Goal: Task Accomplishment & Management: Complete application form

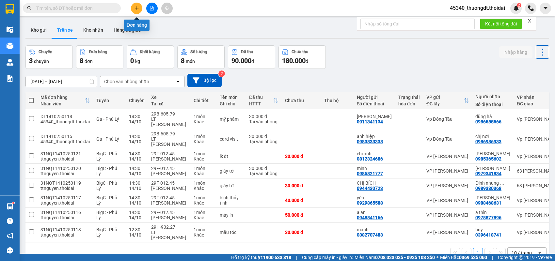
click at [134, 8] on button at bounding box center [136, 8] width 11 height 11
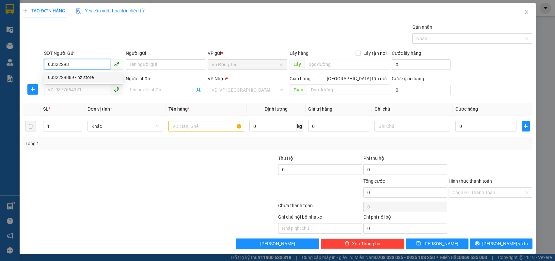
click at [92, 78] on div "0332229889 - hz store" at bounding box center [83, 77] width 71 height 7
type input "0332229889"
type input "hz store"
type input "0332229889"
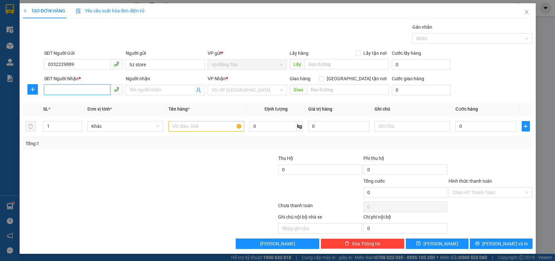
click at [85, 91] on input "SĐT Người Nhận *" at bounding box center [77, 90] width 67 height 10
click at [78, 106] on div "0886632899 - a long" at bounding box center [83, 102] width 71 height 7
type input "0886632899"
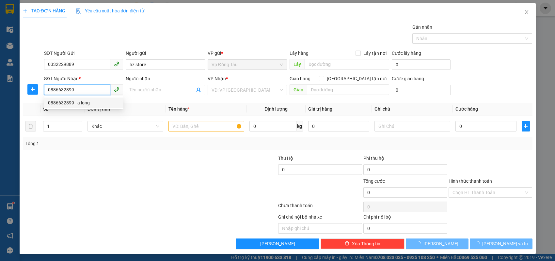
type input "a long"
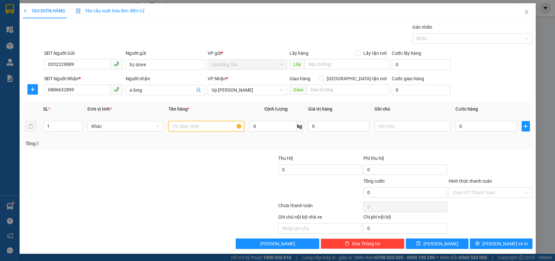
click at [214, 127] on input "text" at bounding box center [206, 126] width 76 height 10
type input "d"
type input "đt"
click at [469, 129] on input "0" at bounding box center [485, 126] width 61 height 10
type input "5"
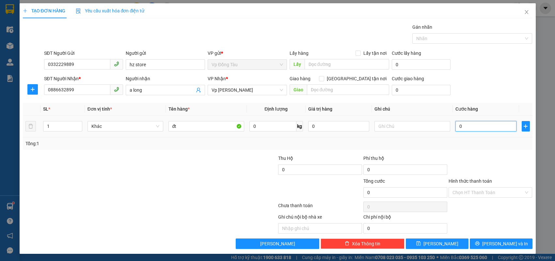
type input "5"
type input "50"
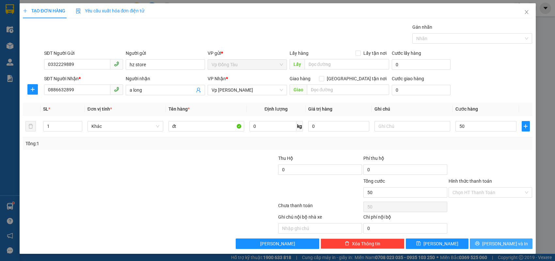
type input "50.000"
click at [482, 240] on button "[PERSON_NAME] và In" at bounding box center [501, 244] width 63 height 10
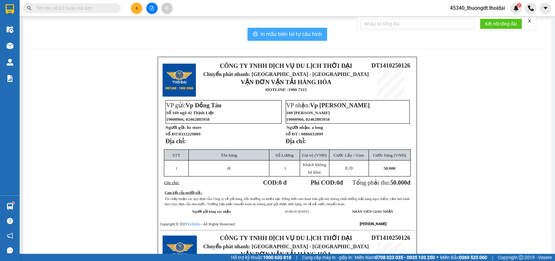
click at [305, 35] on span "In mẫu biên lai tự cấu hình" at bounding box center [290, 34] width 61 height 8
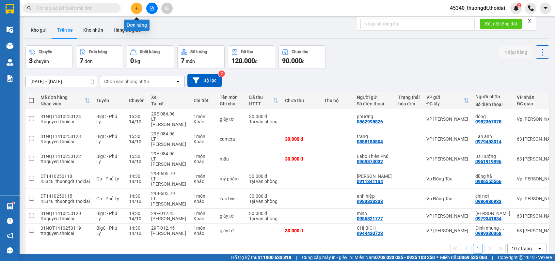
click at [138, 8] on icon "plus" at bounding box center [136, 8] width 5 height 5
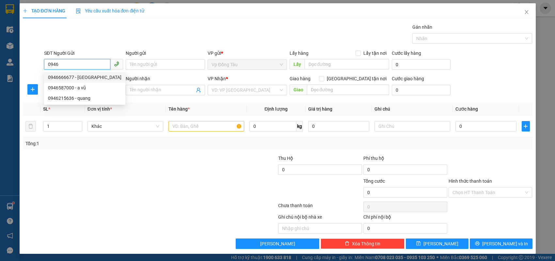
click at [86, 75] on div "0946666677 - [GEOGRAPHIC_DATA]" at bounding box center [84, 77] width 73 height 7
type input "0946666677"
type input "[PERSON_NAME]"
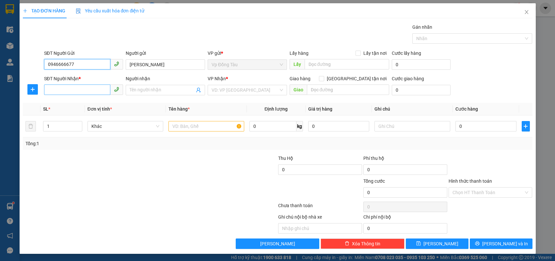
type input "0946666677"
click at [77, 91] on input "SĐT Người Nhận *" at bounding box center [77, 90] width 67 height 10
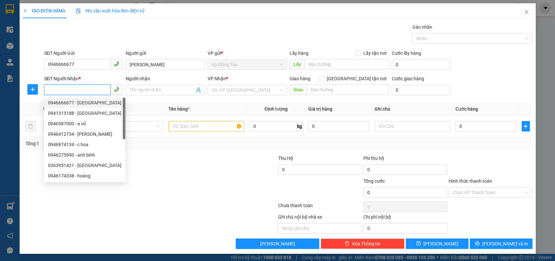
click at [77, 102] on div "0946666677 - [GEOGRAPHIC_DATA]" at bounding box center [84, 102] width 73 height 7
type input "0946666677"
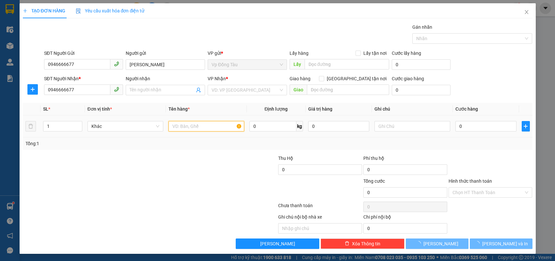
click at [171, 127] on input "text" at bounding box center [206, 126] width 76 height 10
type input "[PERSON_NAME]"
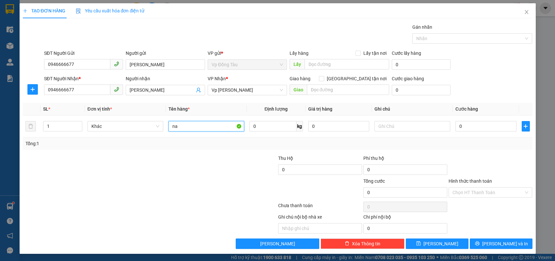
type input "n"
type input "bánh trung thu"
click at [467, 123] on input "0" at bounding box center [485, 126] width 61 height 10
type input "3"
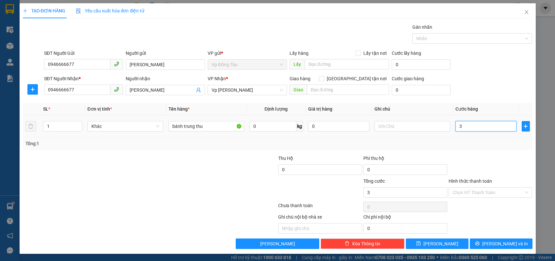
type input "3"
type input "30"
type input "30.000"
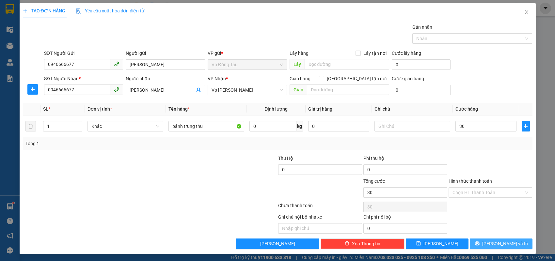
type input "30.000"
click at [490, 239] on button "[PERSON_NAME] và In" at bounding box center [501, 244] width 63 height 10
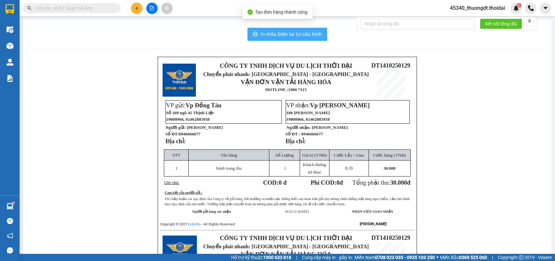
click at [312, 37] on span "In mẫu biên lai tự cấu hình" at bounding box center [290, 34] width 61 height 8
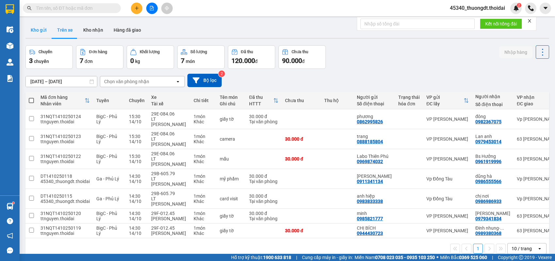
click at [43, 30] on button "Kho gửi" at bounding box center [38, 30] width 26 height 16
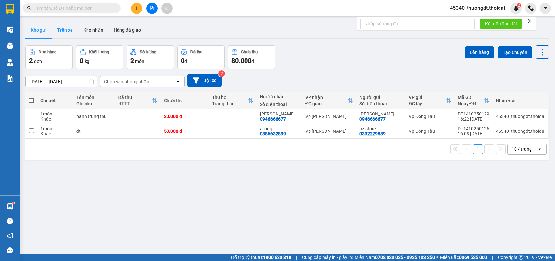
click at [60, 33] on button "Trên xe" at bounding box center [65, 30] width 26 height 16
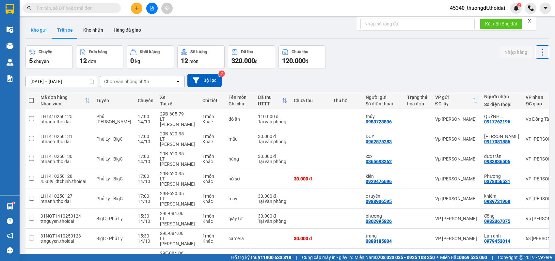
click at [45, 34] on button "Kho gửi" at bounding box center [38, 30] width 26 height 16
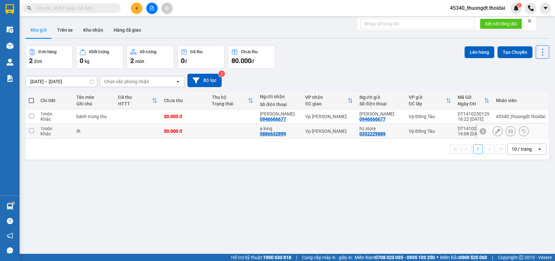
click at [71, 115] on td "1 món Khác" at bounding box center [55, 116] width 36 height 15
checkbox input "true"
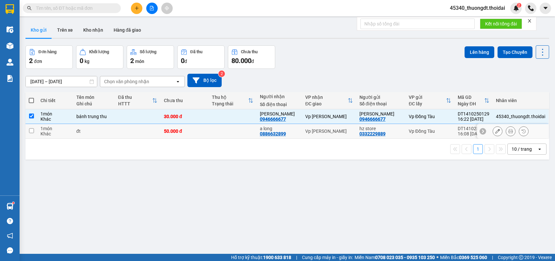
drag, startPoint x: 63, startPoint y: 134, endPoint x: 109, endPoint y: 121, distance: 47.9
click at [62, 134] on div "Khác" at bounding box center [54, 133] width 29 height 5
checkbox input "true"
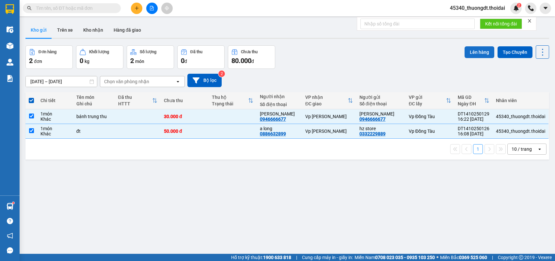
click at [479, 53] on button "Lên hàng" at bounding box center [479, 52] width 30 height 12
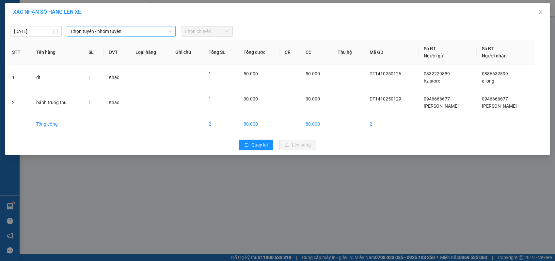
click at [153, 30] on span "Chọn tuyến - nhóm tuyến" at bounding box center [121, 31] width 101 height 10
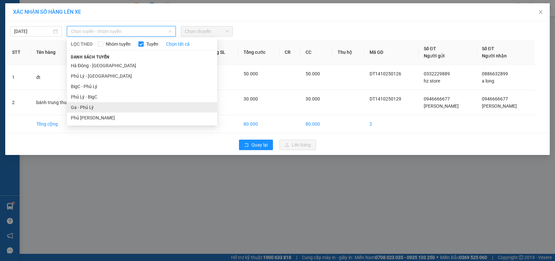
click at [113, 102] on li "Ga - Phủ Lý" at bounding box center [142, 107] width 150 height 10
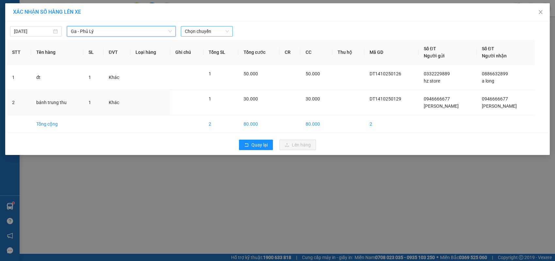
click at [226, 32] on span "Chọn chuyến" at bounding box center [207, 31] width 44 height 10
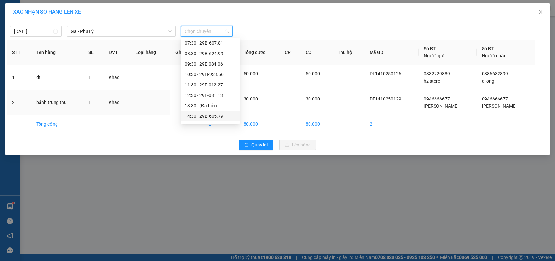
scroll to position [104, 0]
click at [221, 64] on div "16:30 - 29E-080.08" at bounding box center [210, 65] width 51 height 7
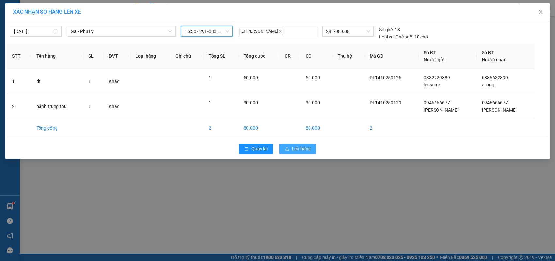
click at [299, 146] on span "Lên hàng" at bounding box center [301, 148] width 19 height 7
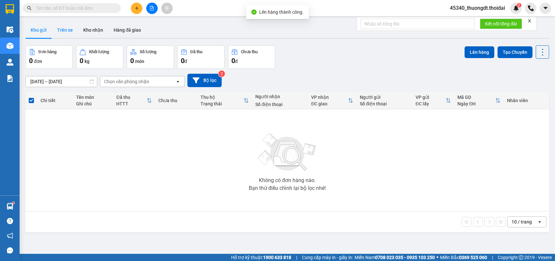
click at [69, 33] on button "Trên xe" at bounding box center [65, 30] width 26 height 16
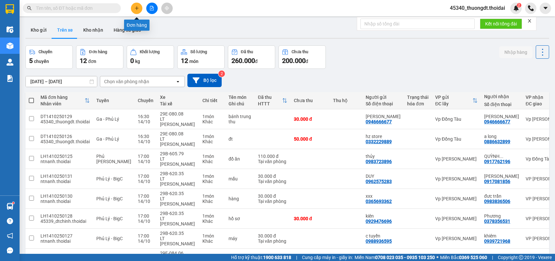
click at [135, 11] on button at bounding box center [136, 8] width 11 height 11
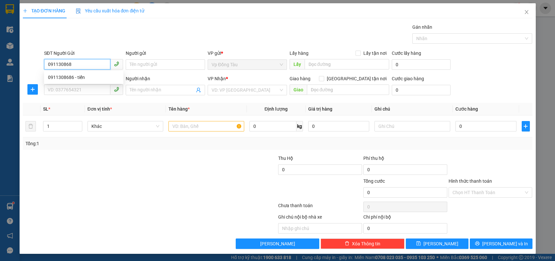
type input "0911308686"
click at [76, 75] on div "0911308686 - tiến" at bounding box center [83, 77] width 71 height 7
type input "tiến"
type input "0911308686"
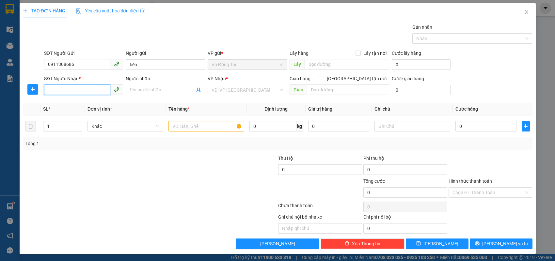
click at [72, 88] on input "SĐT Người Nhận *" at bounding box center [77, 90] width 67 height 10
click at [90, 101] on div "0913188126 - kiệm" at bounding box center [83, 102] width 71 height 7
type input "0913188126"
type input "kiệm"
type input "0913188126"
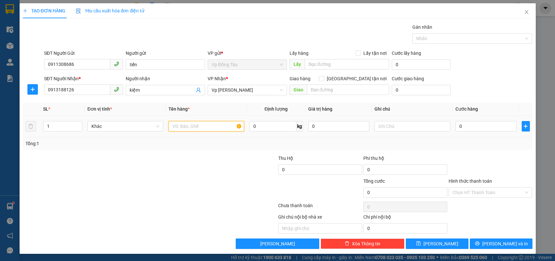
click at [208, 126] on input "text" at bounding box center [206, 126] width 76 height 10
type input "giấy tờ"
click at [473, 129] on input "0" at bounding box center [485, 126] width 61 height 10
type input "3"
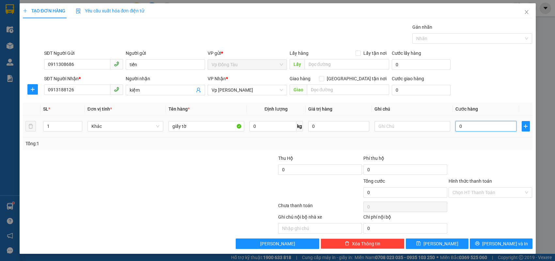
type input "3"
type input "30"
type input "30.000"
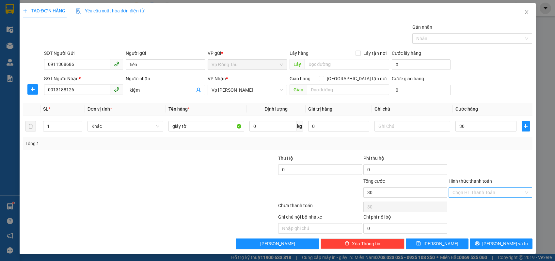
type input "30.000"
click at [476, 196] on input "Hình thức thanh toán" at bounding box center [487, 193] width 71 height 10
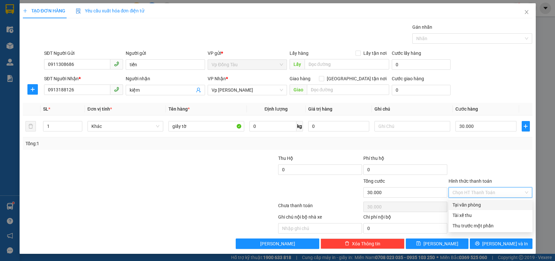
click at [472, 205] on div "Tại văn phòng" at bounding box center [490, 204] width 76 height 7
type input "0"
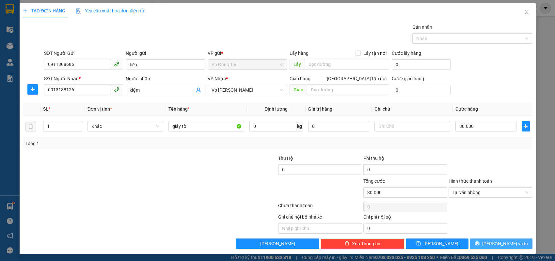
click at [479, 242] on icon "printer" at bounding box center [477, 243] width 5 height 5
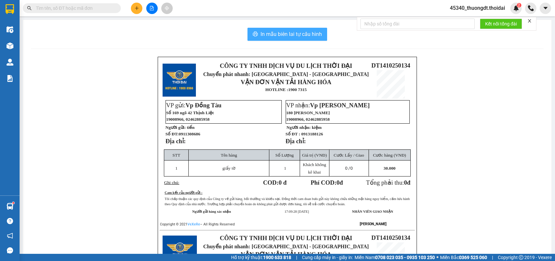
click at [293, 33] on span "In mẫu biên lai tự cấu hình" at bounding box center [290, 34] width 61 height 8
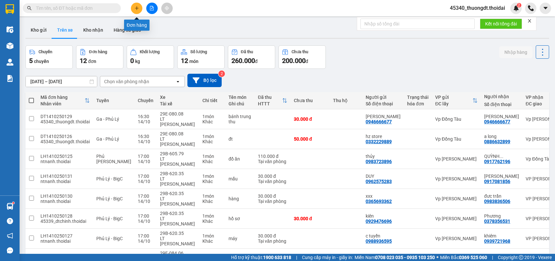
click at [140, 8] on button at bounding box center [136, 8] width 11 height 11
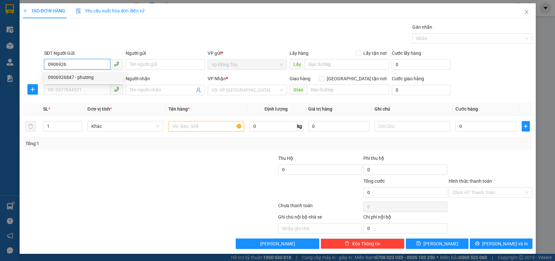
click at [49, 78] on div "0906926847 - phương" at bounding box center [83, 77] width 71 height 7
type input "0906926847"
type input "phương"
type input "0906926847"
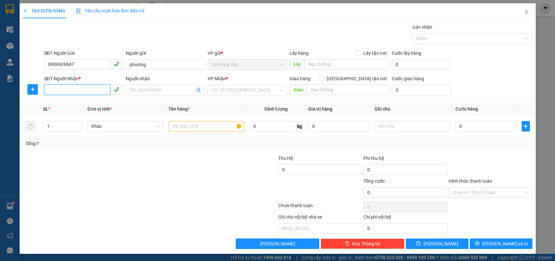
click at [59, 91] on input "SĐT Người Nhận *" at bounding box center [77, 90] width 67 height 10
click at [66, 101] on div "0814587583 - anh chiến" at bounding box center [83, 102] width 71 height 7
type input "0814587583"
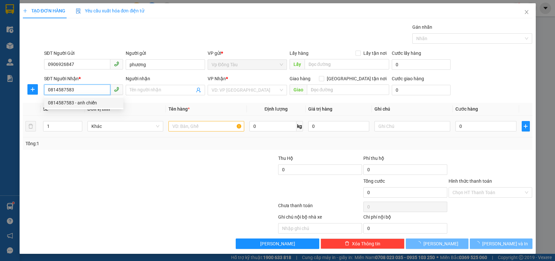
type input "anh chiến"
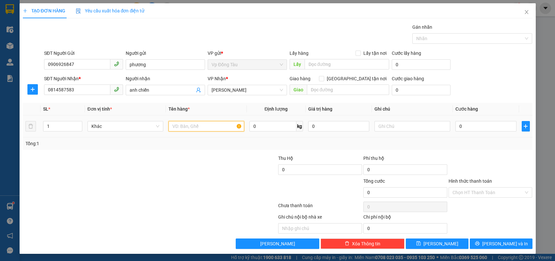
click at [216, 128] on input "text" at bounding box center [206, 126] width 76 height 10
type input "màn hình máy tính"
click at [477, 131] on input "0" at bounding box center [485, 126] width 61 height 10
type input "7"
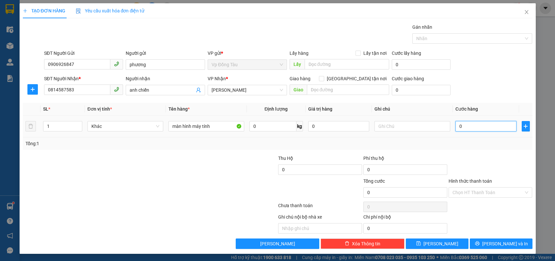
type input "7"
type input "70"
type input "70.000"
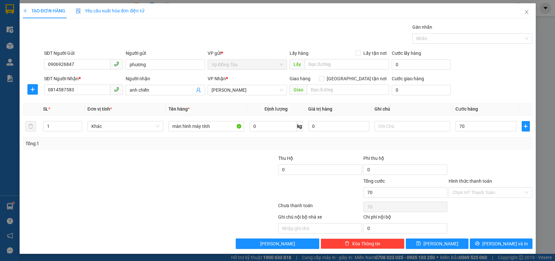
type input "70.000"
click at [494, 244] on button "[PERSON_NAME] và In" at bounding box center [501, 244] width 63 height 10
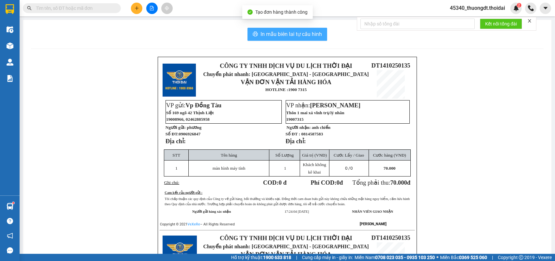
click at [279, 37] on span "In mẫu biên lai tự cấu hình" at bounding box center [290, 34] width 61 height 8
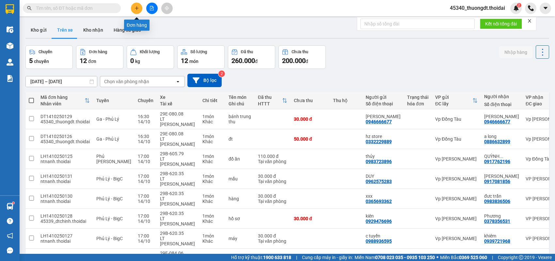
click at [139, 9] on icon "plus" at bounding box center [136, 8] width 5 height 5
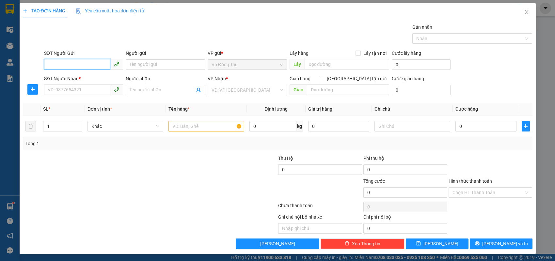
click at [92, 65] on input "SĐT Người Gửi" at bounding box center [77, 64] width 67 height 10
click at [90, 75] on div "0853456255 - [PERSON_NAME]" at bounding box center [83, 77] width 71 height 7
type input "0853456255"
type input "[PERSON_NAME]"
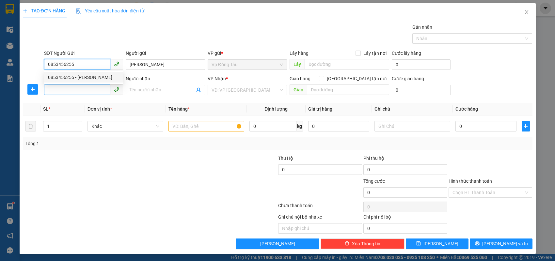
type input "0853456255"
click at [86, 86] on input "SĐT Người Nhận *" at bounding box center [77, 90] width 67 height 10
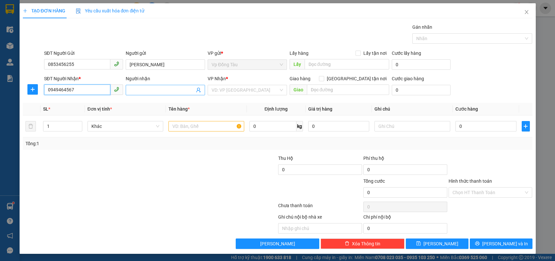
type input "0949464567"
click at [146, 91] on input "Người nhận" at bounding box center [162, 89] width 65 height 7
type input "[PERSON_NAME]"
click at [194, 124] on input "text" at bounding box center [206, 126] width 76 height 10
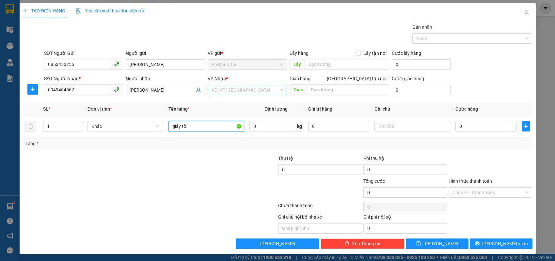
type input "giấy tờ"
click at [248, 92] on input "search" at bounding box center [244, 90] width 67 height 10
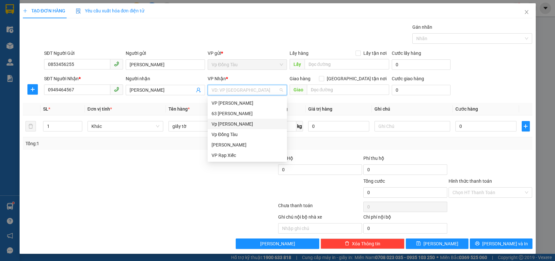
click at [228, 122] on div "Vp [PERSON_NAME]" at bounding box center [246, 123] width 71 height 7
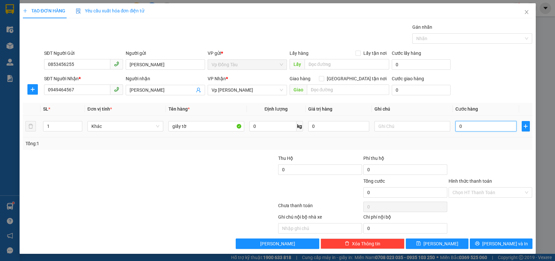
click at [467, 129] on input "0" at bounding box center [485, 126] width 61 height 10
type input "3"
type input "30"
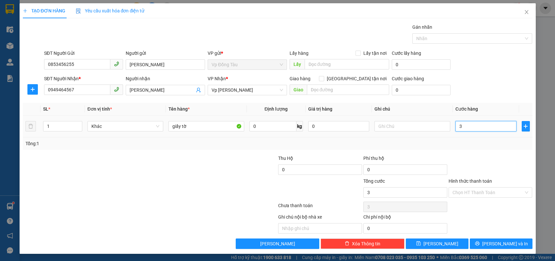
type input "30"
type input "30.000"
click at [472, 167] on div at bounding box center [490, 166] width 85 height 23
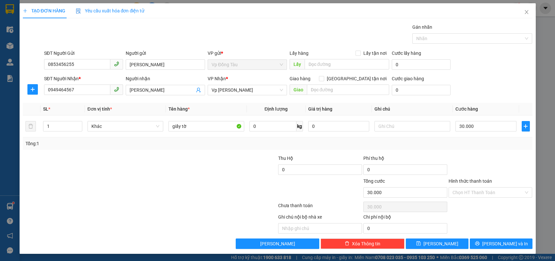
click at [493, 174] on div at bounding box center [490, 166] width 85 height 23
click at [483, 211] on div "Chọn HT Thanh Toán" at bounding box center [490, 206] width 85 height 13
click at [487, 195] on input "Hình thức thanh toán" at bounding box center [487, 193] width 71 height 10
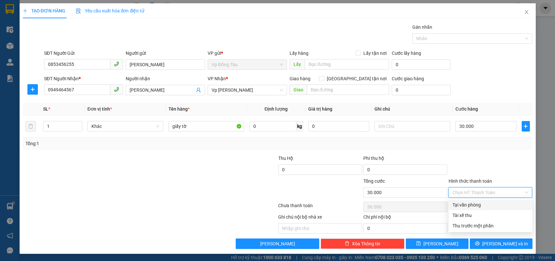
click at [482, 205] on div "Tại văn phòng" at bounding box center [490, 204] width 76 height 7
type input "0"
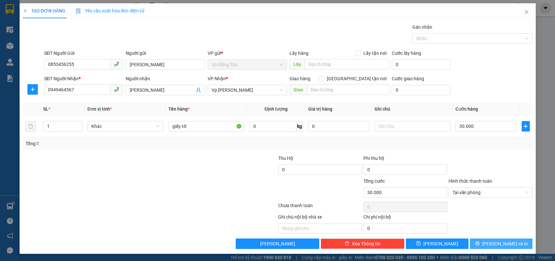
click at [496, 243] on span "[PERSON_NAME] và In" at bounding box center [505, 243] width 46 height 7
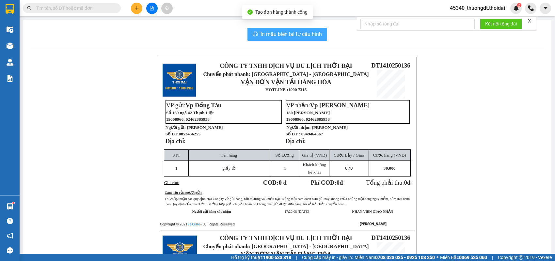
click at [278, 34] on span "In mẫu biên lai tự cấu hình" at bounding box center [290, 34] width 61 height 8
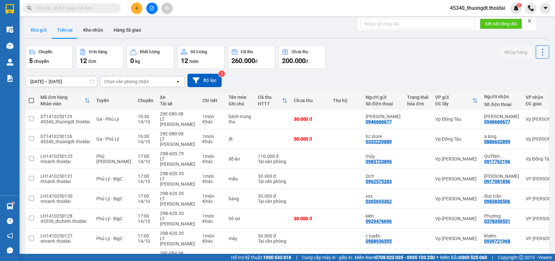
click at [41, 26] on button "Kho gửi" at bounding box center [38, 30] width 26 height 16
